Goal: Task Accomplishment & Management: Manage account settings

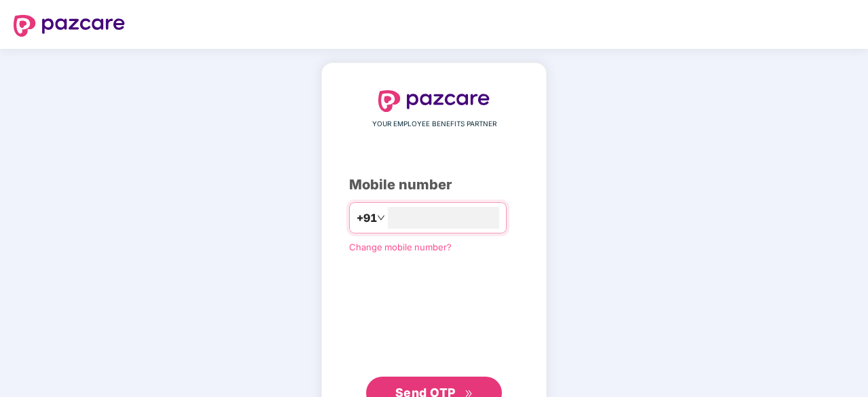
type input "**********"
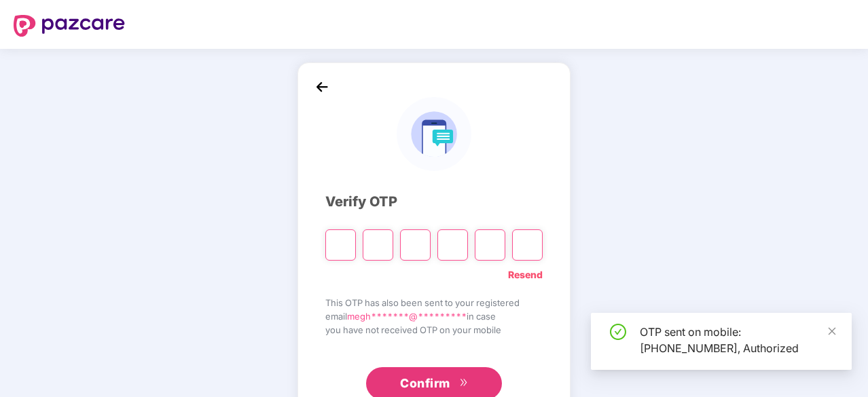
scroll to position [45, 0]
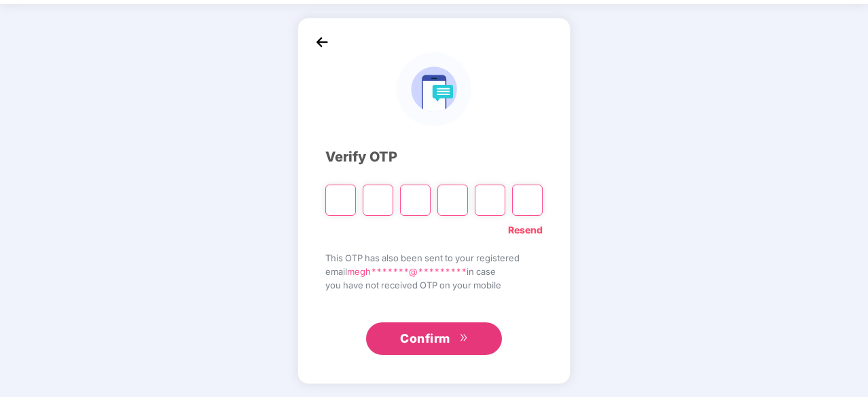
type input "*"
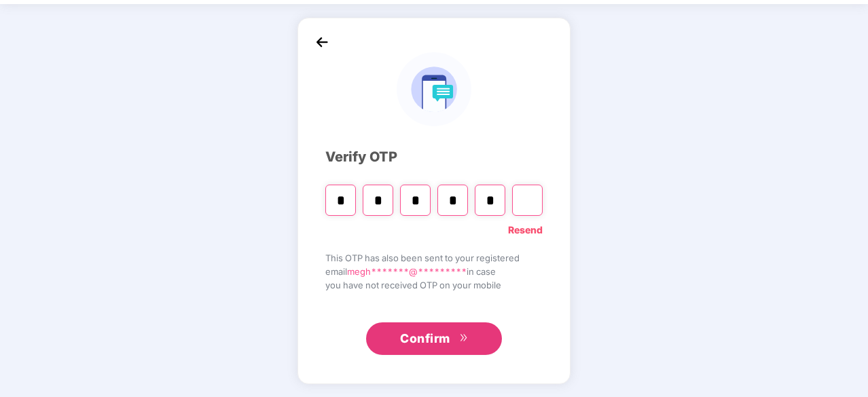
type input "*"
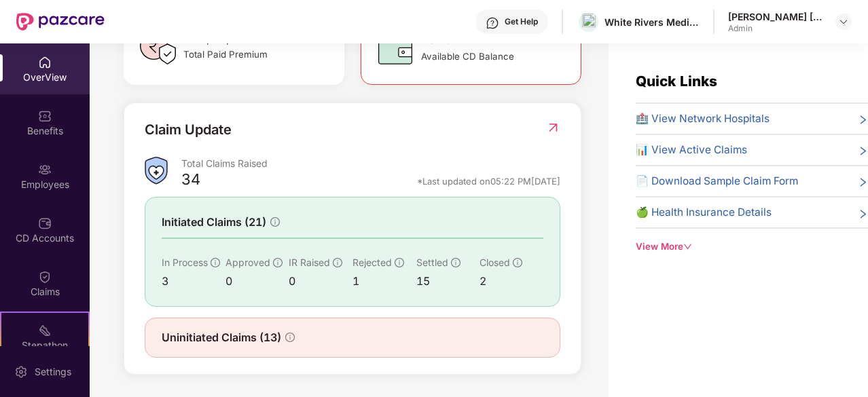
scroll to position [43, 0]
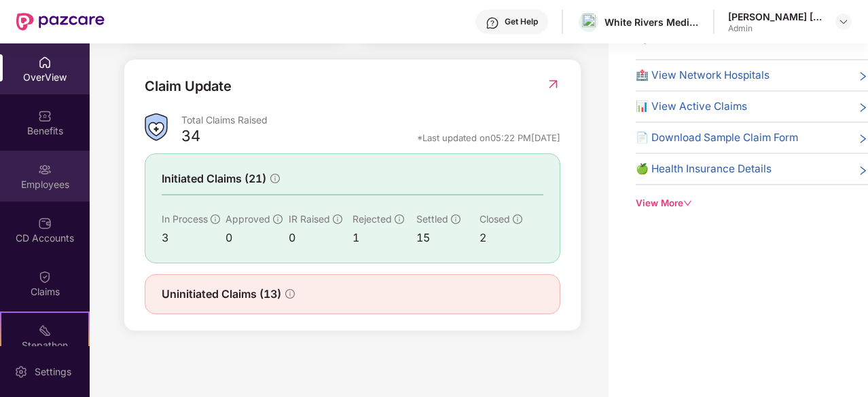
click at [50, 176] on div "Employees" at bounding box center [45, 176] width 90 height 51
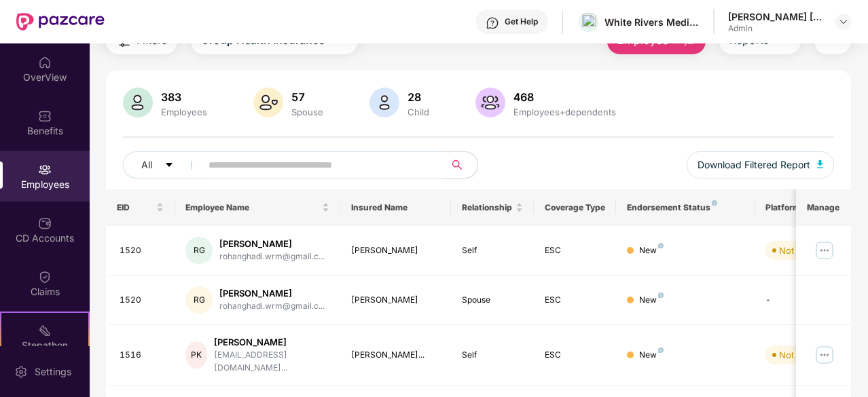
scroll to position [0, 0]
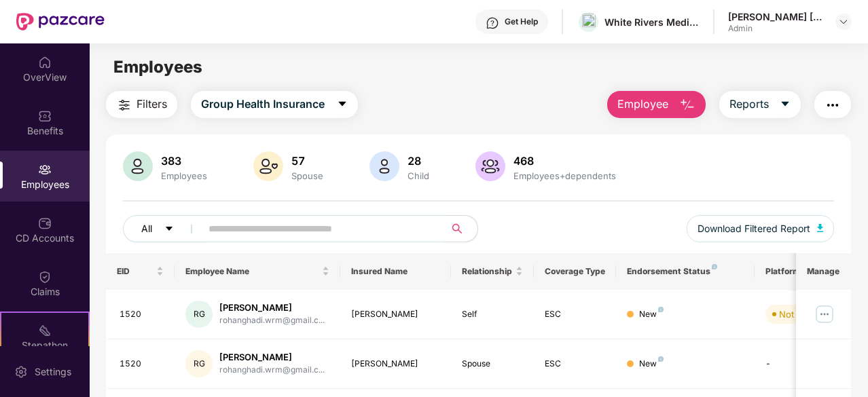
click at [169, 229] on icon "caret-down" at bounding box center [169, 229] width 7 height 4
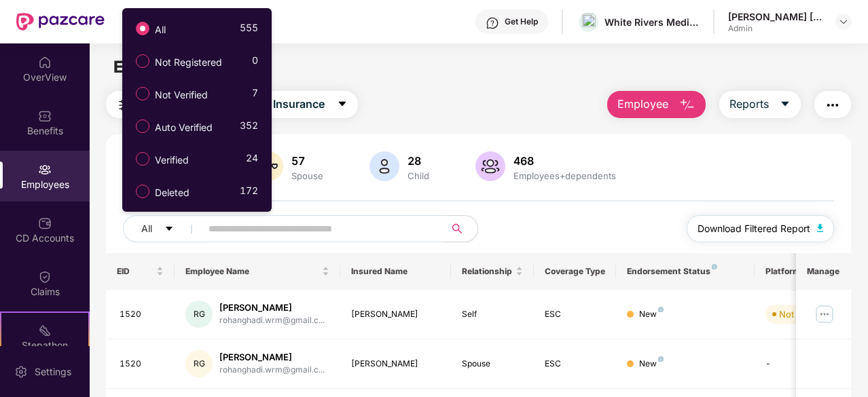
click at [728, 228] on span "Download Filtered Report" at bounding box center [754, 228] width 113 height 15
